Goal: Navigation & Orientation: Find specific page/section

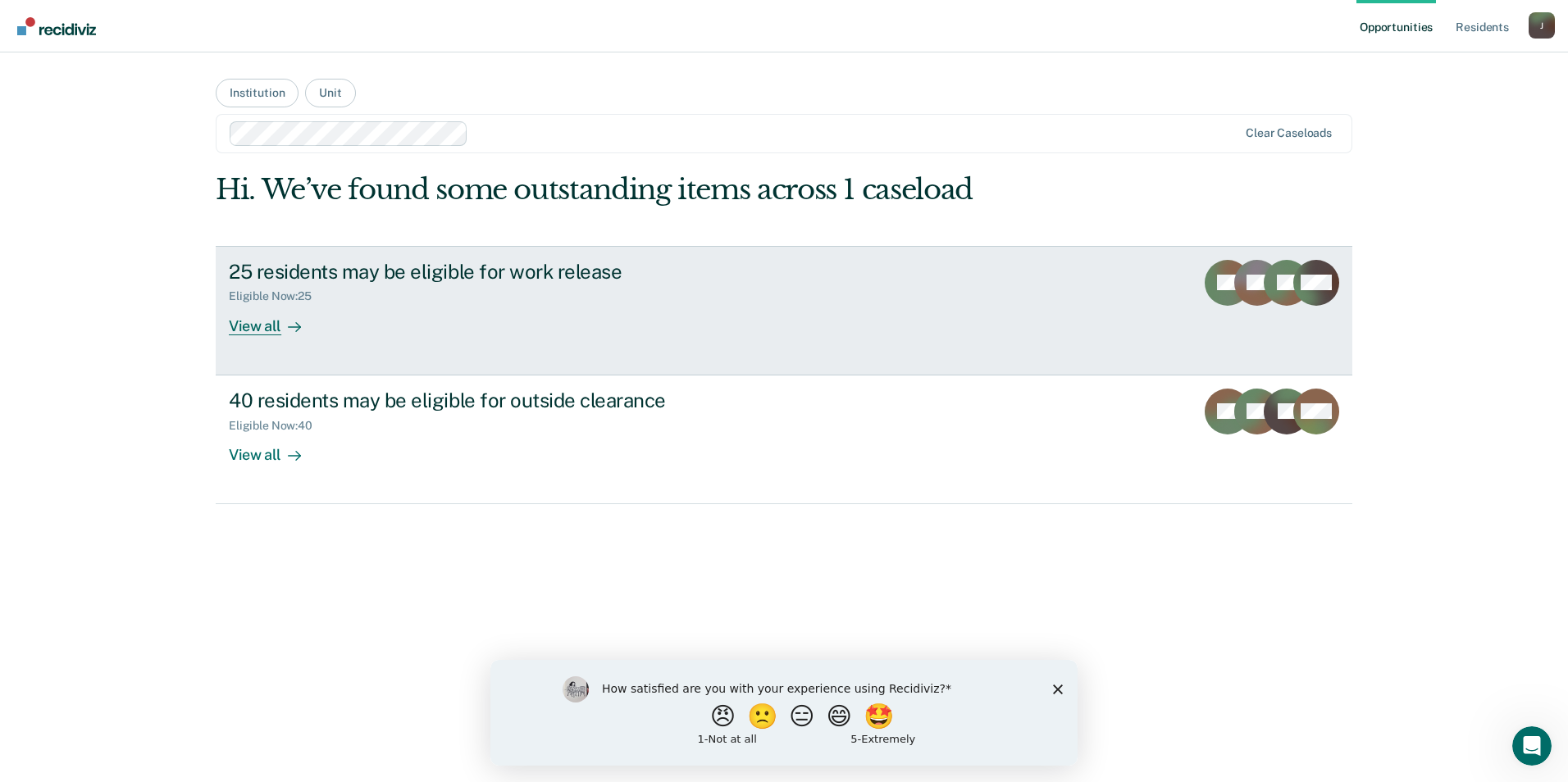
click at [243, 327] on div "View all" at bounding box center [274, 319] width 92 height 32
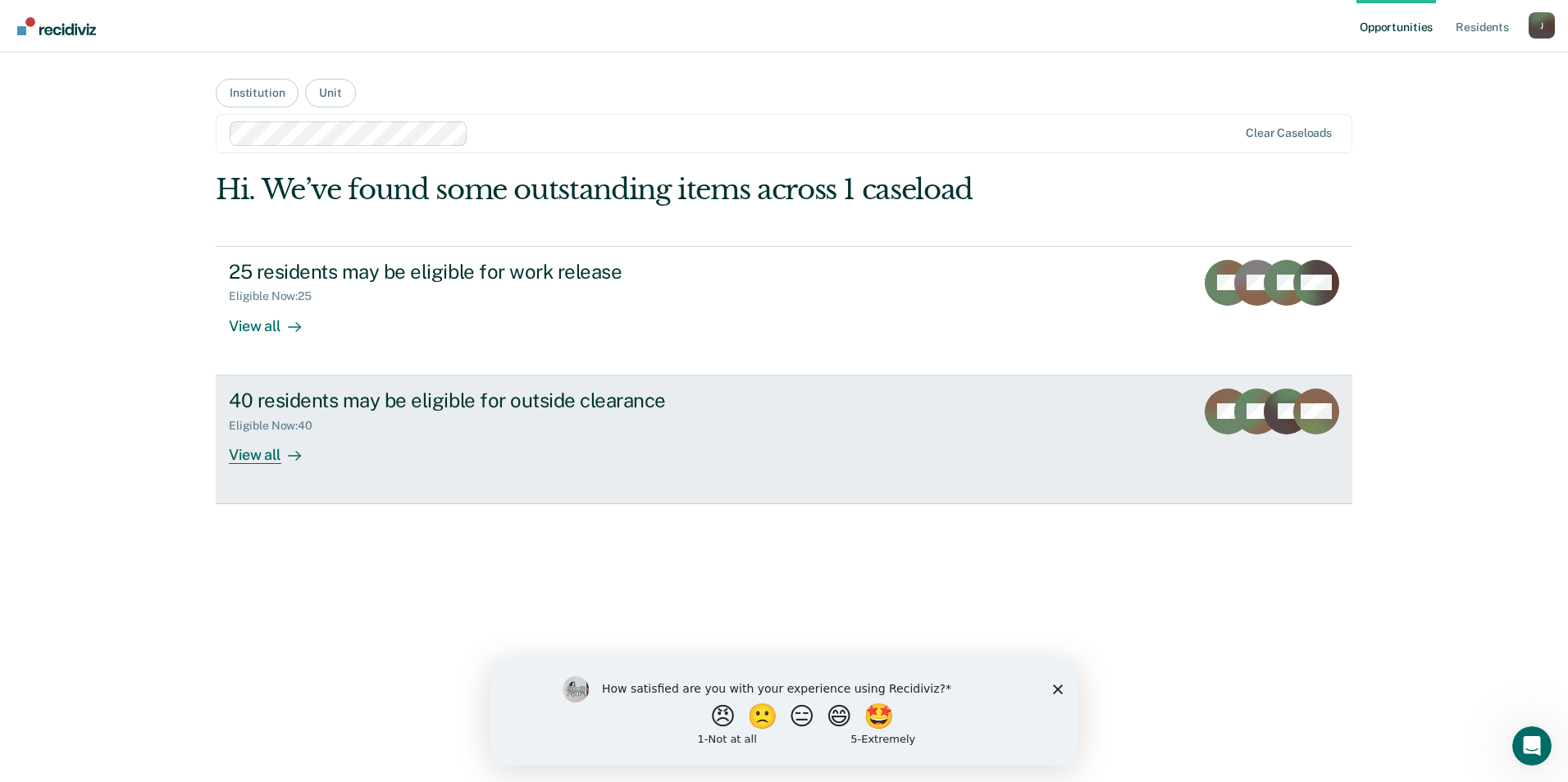
click at [263, 442] on div "View all" at bounding box center [274, 448] width 92 height 32
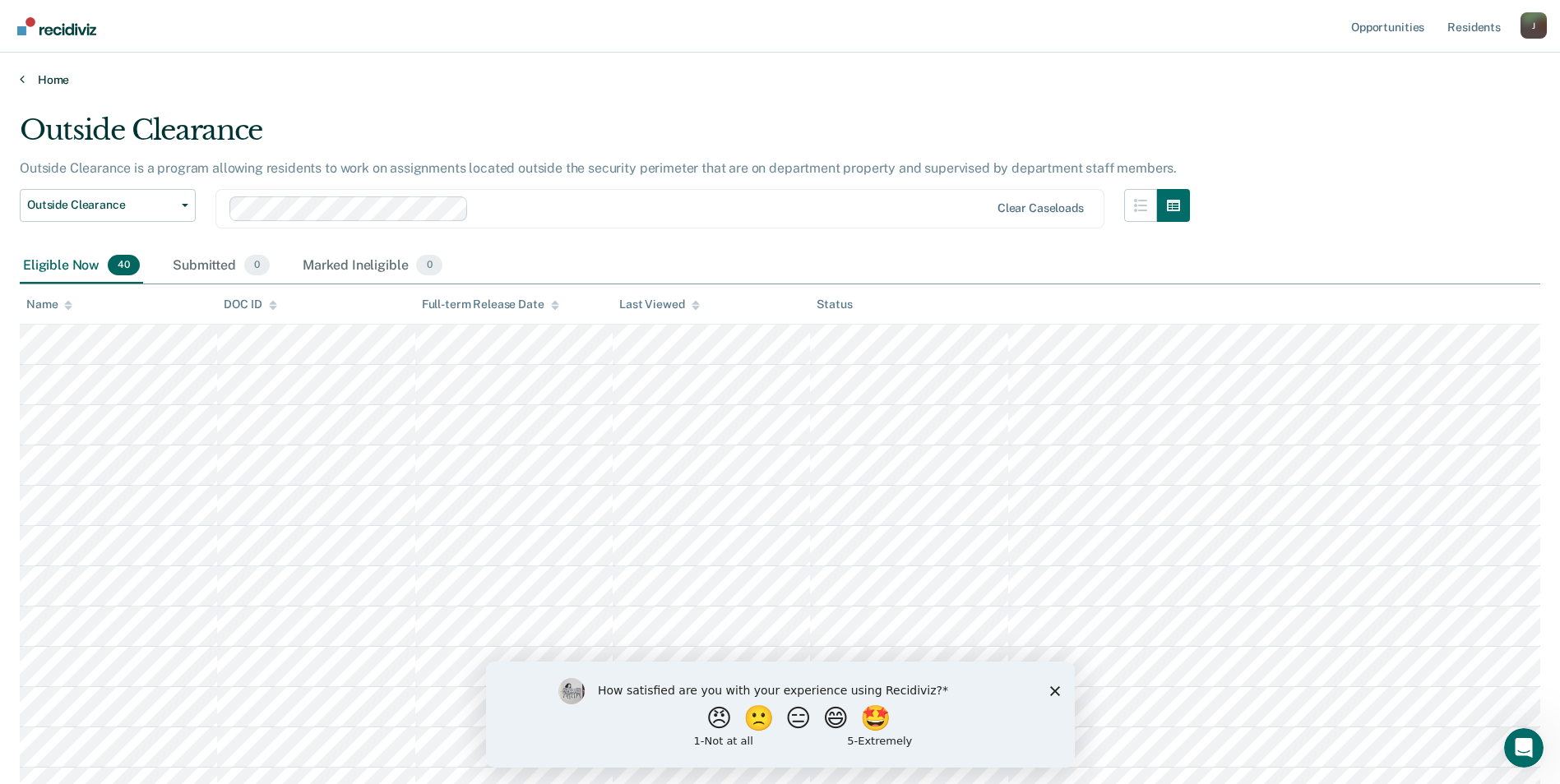
click at [26, 81] on link "Home" at bounding box center [780, 79] width 1521 height 15
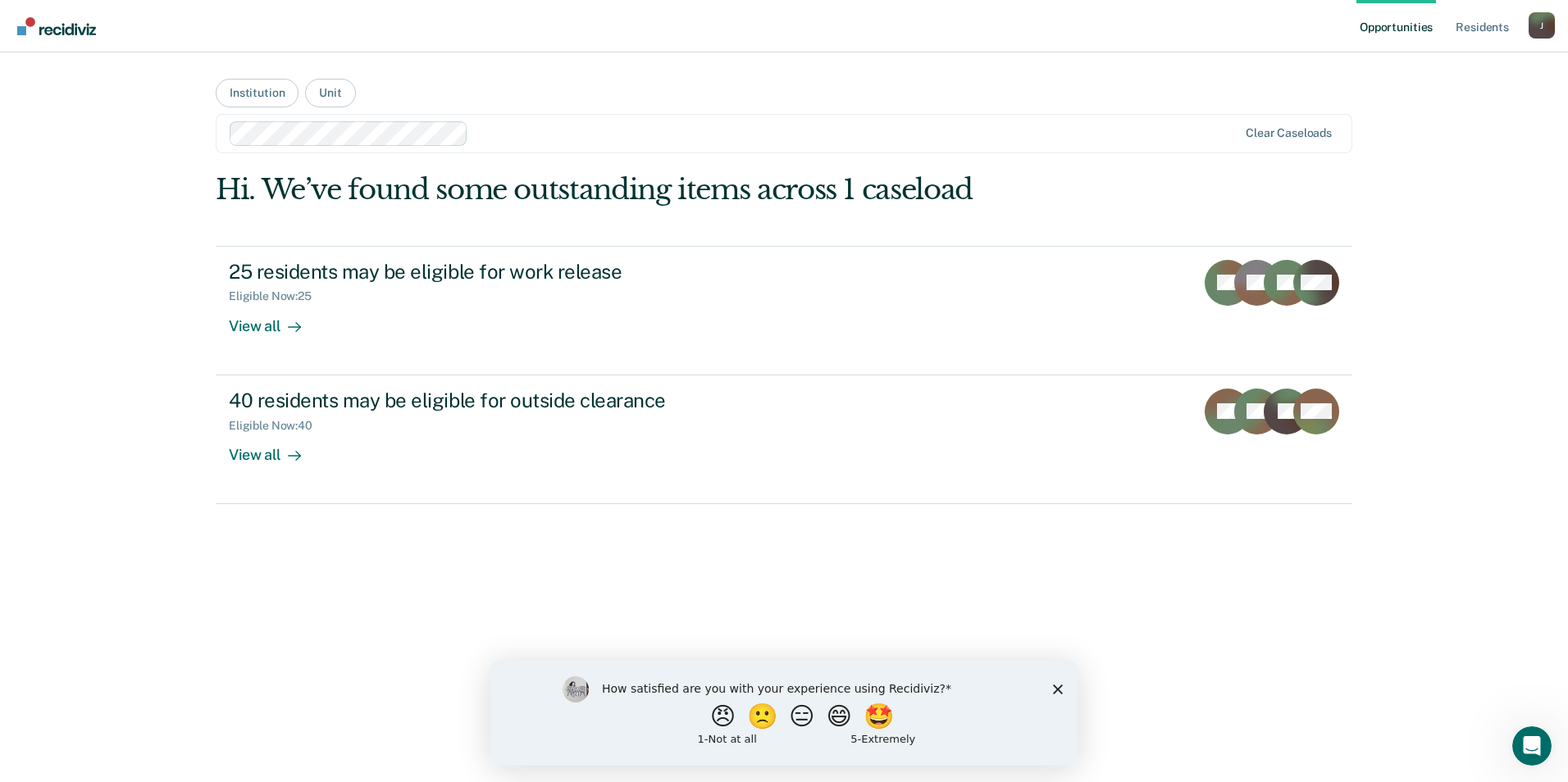
click at [578, 195] on div "Hi. We’ve found some outstanding items across 1 caseload" at bounding box center [670, 189] width 909 height 33
click at [260, 94] on button "Institution" at bounding box center [257, 93] width 82 height 29
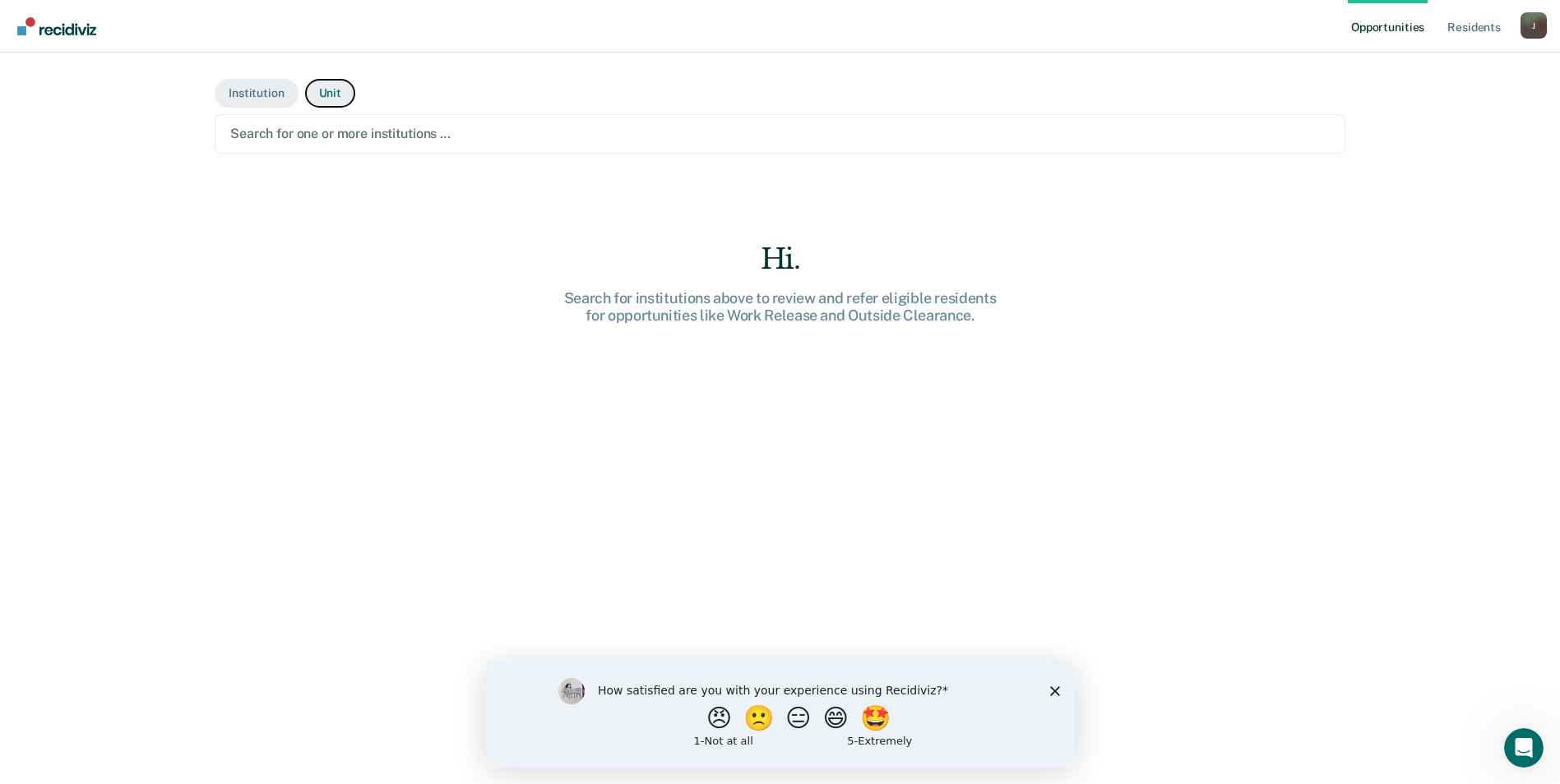
click at [336, 92] on button "Unit" at bounding box center [330, 93] width 50 height 29
click at [251, 84] on button "Institution" at bounding box center [256, 93] width 83 height 29
click at [1070, 689] on div "How satisfied are you with your experience using Recidiviz? 😠 🙁 😑 😄 🤩 1 - Not a…" at bounding box center [780, 714] width 589 height 106
click at [1053, 686] on icon "Close survey" at bounding box center [1054, 690] width 10 height 10
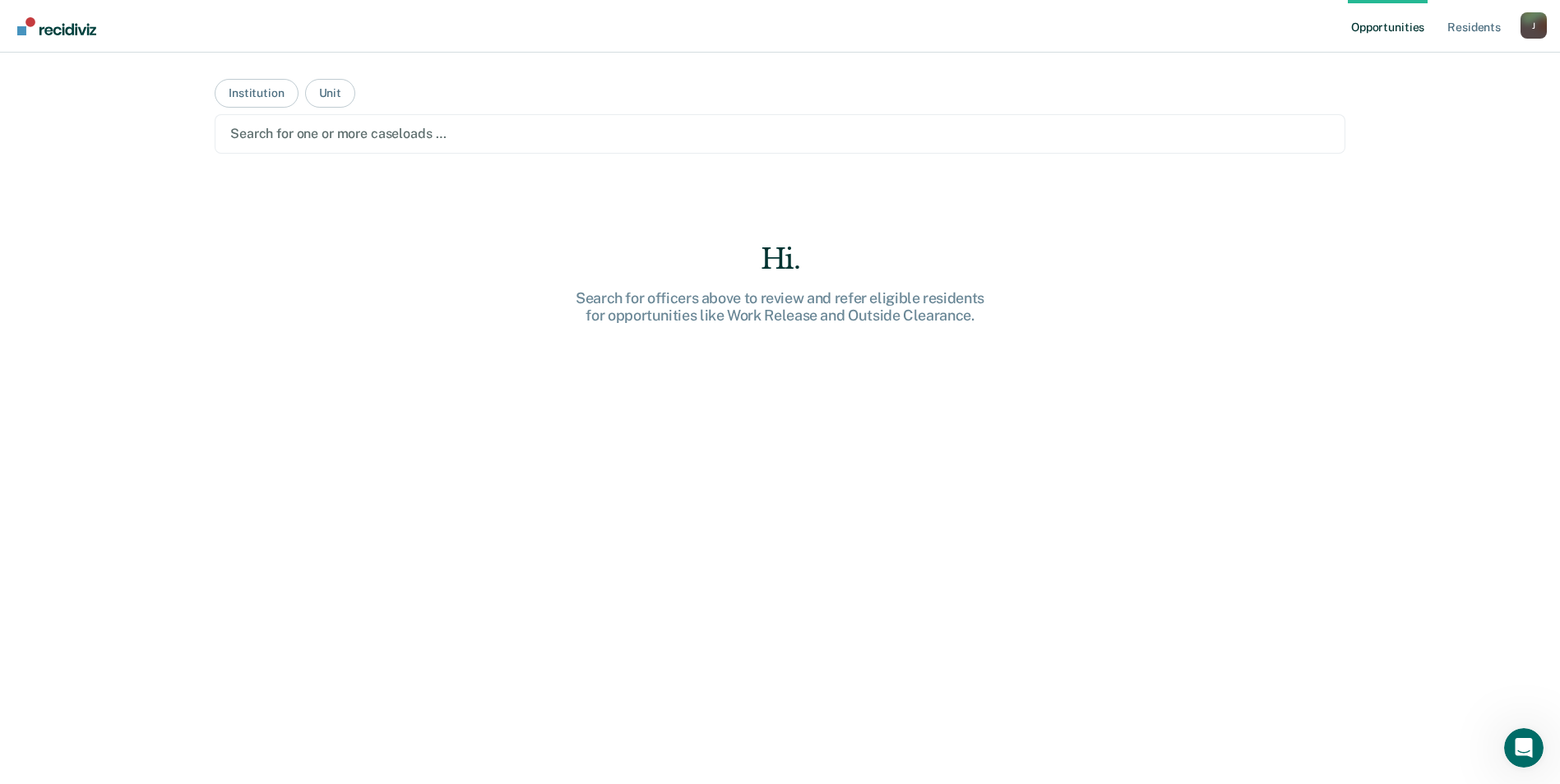
click at [1400, 25] on link "Opportunities" at bounding box center [1388, 26] width 80 height 53
click at [1460, 32] on link "Resident s" at bounding box center [1475, 26] width 60 height 53
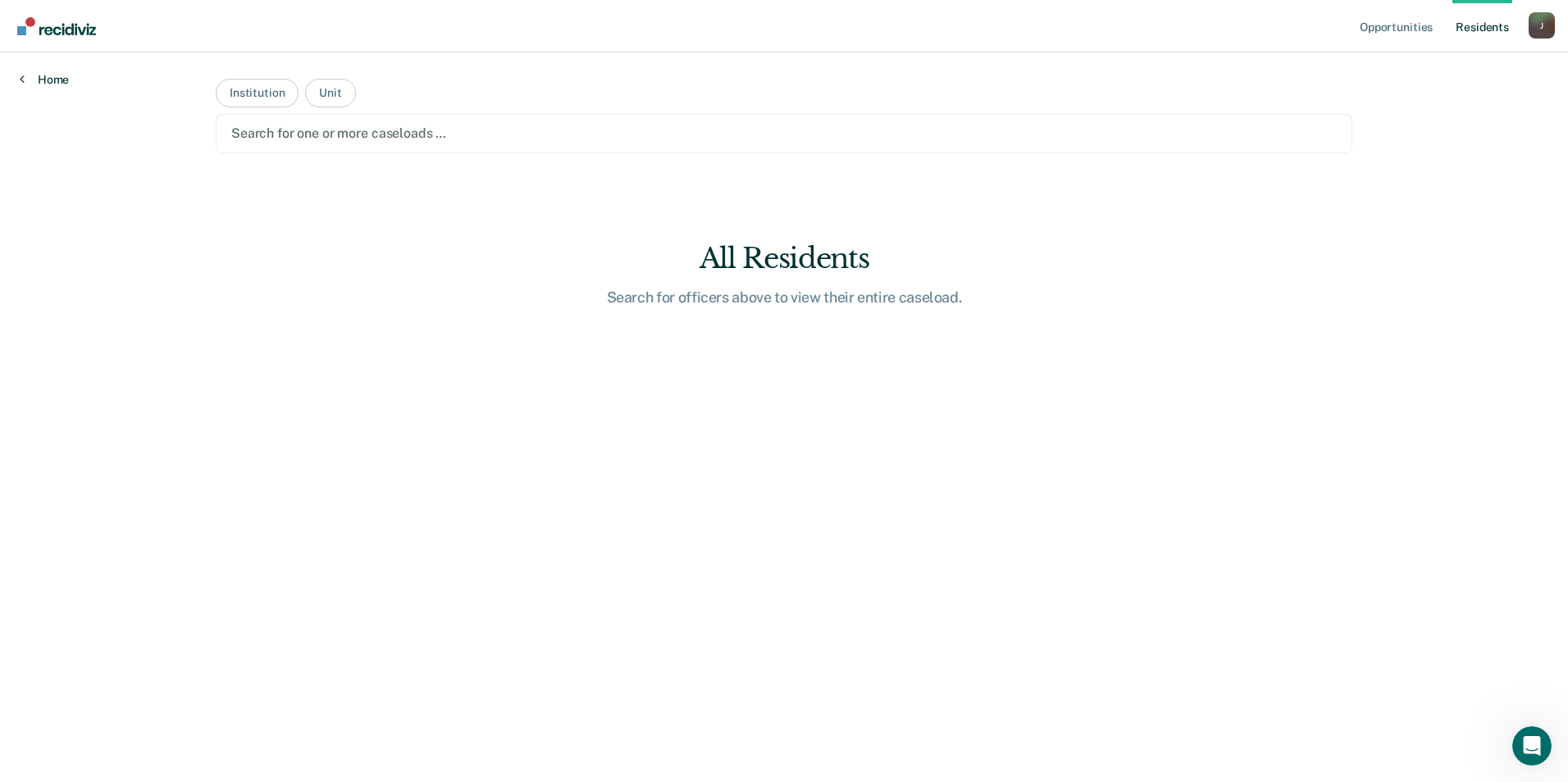
click at [27, 79] on link "Home" at bounding box center [44, 79] width 49 height 15
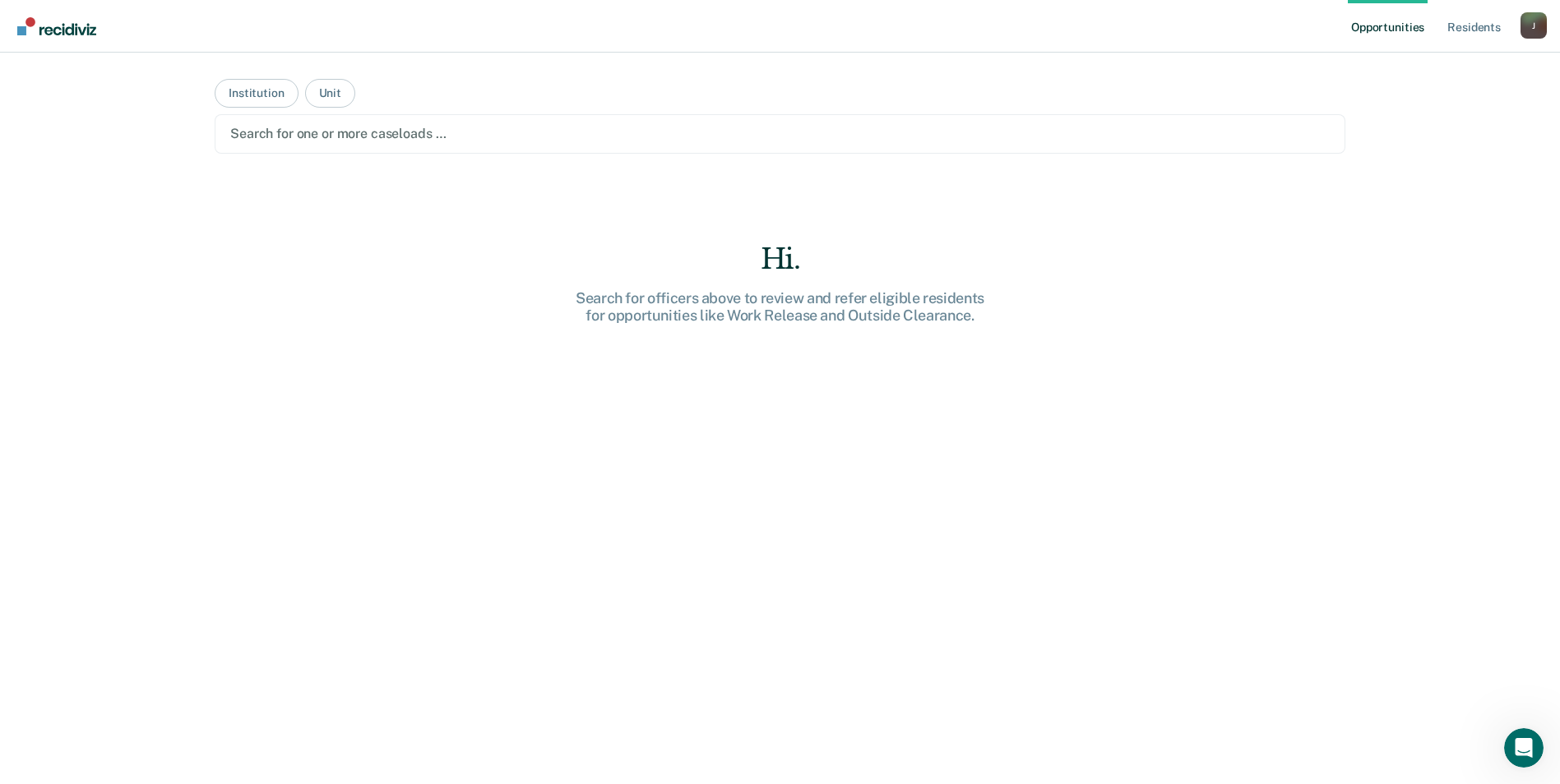
click at [29, 80] on div "Opportunities Resident s [PERSON_NAME][EMAIL_ADDRESS][PERSON_NAME][DOMAIN_NAME]…" at bounding box center [780, 392] width 1560 height 784
click at [798, 323] on div "Search for officers above to review and refer eligible residents for opportunit…" at bounding box center [780, 307] width 527 height 35
click at [224, 90] on button "Institution" at bounding box center [256, 93] width 83 height 29
click at [1533, 34] on div "J" at bounding box center [1534, 25] width 26 height 26
click at [1420, 69] on link "Profile" at bounding box center [1468, 67] width 133 height 14
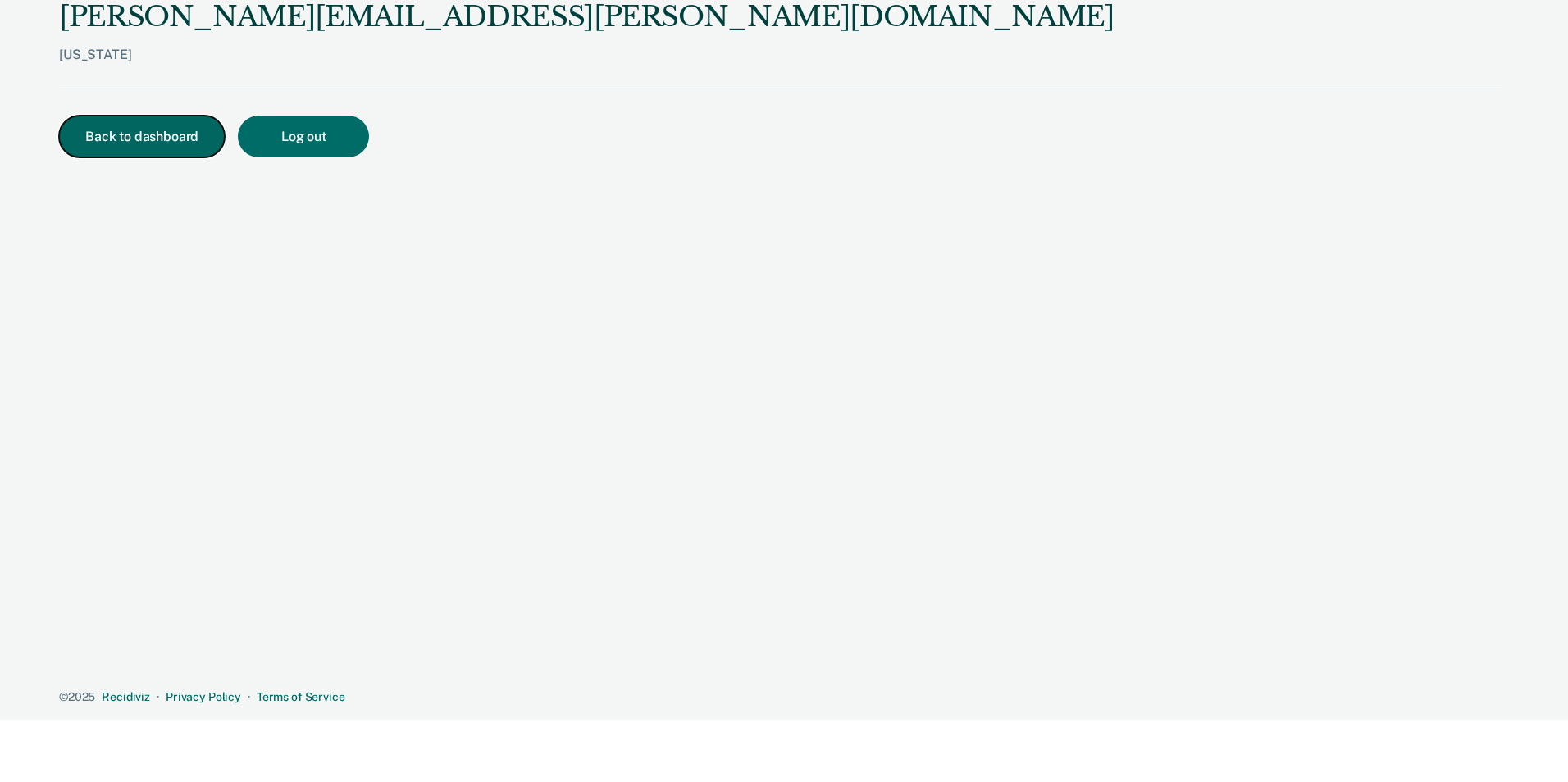
click at [100, 124] on button "Back to dashboard" at bounding box center [141, 137] width 166 height 42
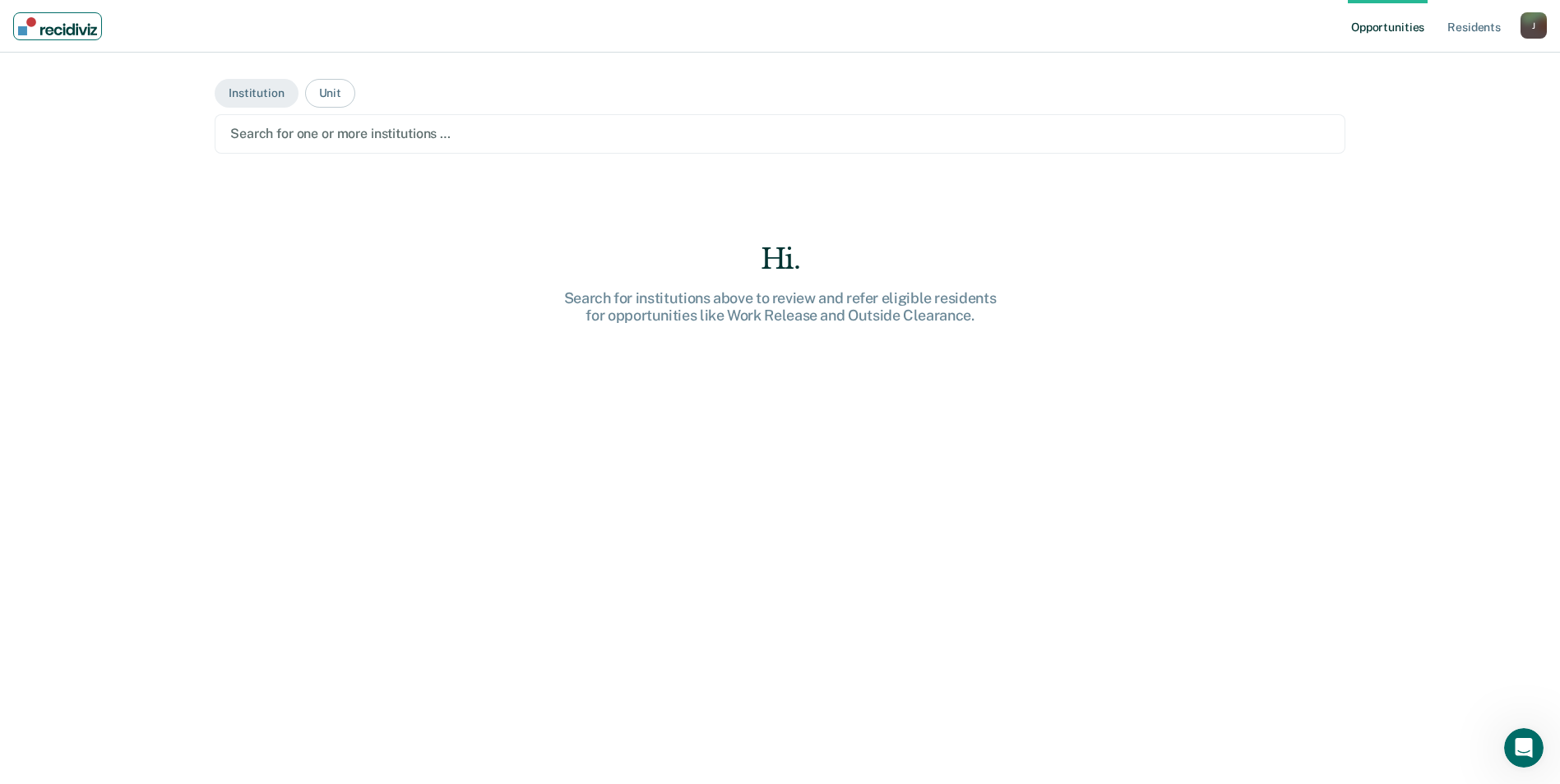
click at [47, 35] on link "Main navigation" at bounding box center [57, 26] width 89 height 28
click at [30, 34] on img "Main navigation" at bounding box center [58, 26] width 79 height 18
click at [1377, 28] on link "Opportunities" at bounding box center [1388, 26] width 80 height 53
